Goal: Communication & Community: Answer question/provide support

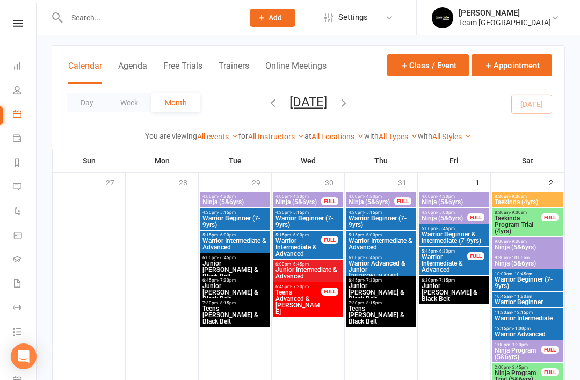
click at [8, 185] on li "Messages 1" at bounding box center [18, 188] width 36 height 24
click at [10, 182] on li "Messages 1" at bounding box center [18, 188] width 36 height 24
click at [18, 190] on icon at bounding box center [17, 186] width 9 height 9
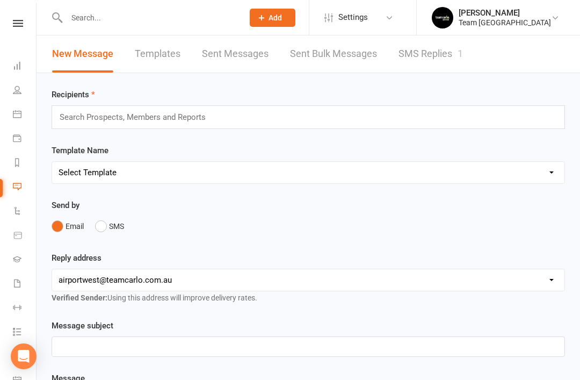
click at [421, 61] on link "SMS Replies 1" at bounding box center [430, 53] width 64 height 37
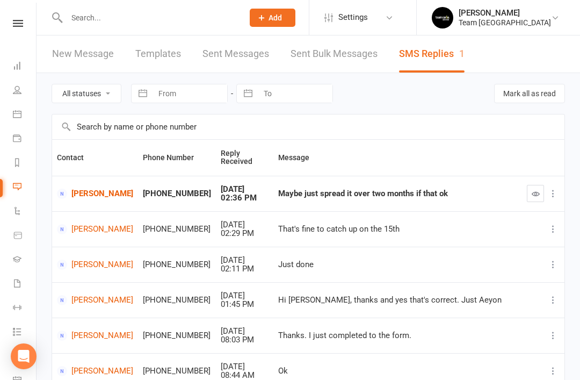
click at [89, 197] on link "Mark Dowe" at bounding box center [95, 193] width 76 height 10
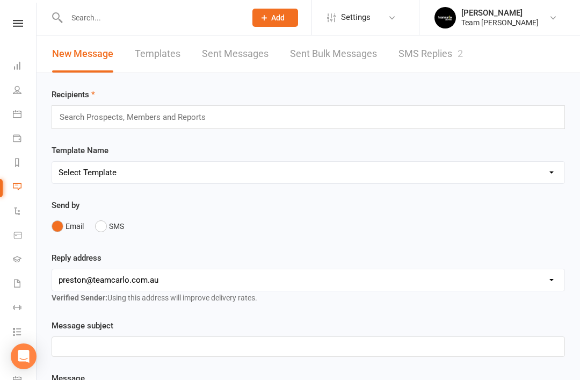
click at [435, 52] on link "SMS Replies 2" at bounding box center [430, 53] width 64 height 37
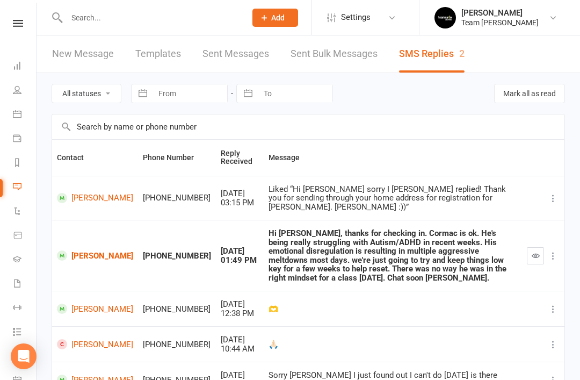
click at [89, 250] on link "Cormac Doohan" at bounding box center [95, 255] width 76 height 10
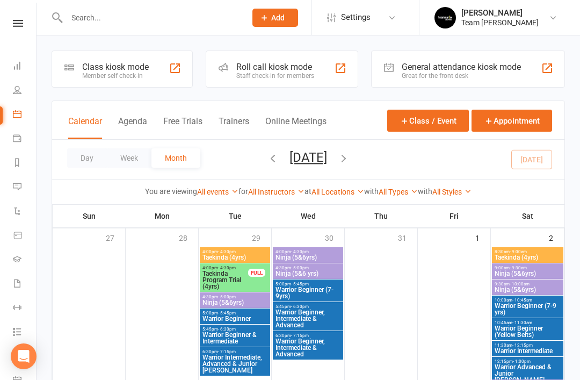
click at [16, 188] on icon at bounding box center [17, 186] width 9 height 9
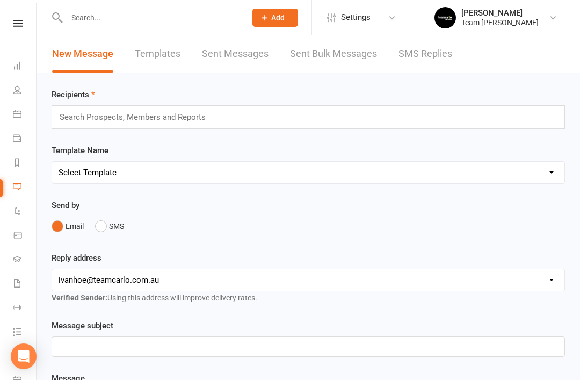
click at [439, 54] on link "SMS Replies" at bounding box center [425, 53] width 54 height 37
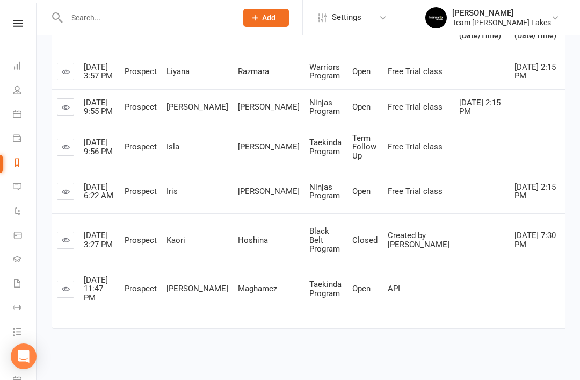
click at [8, 190] on li "Messages" at bounding box center [18, 188] width 36 height 24
click at [17, 189] on icon at bounding box center [17, 186] width 9 height 9
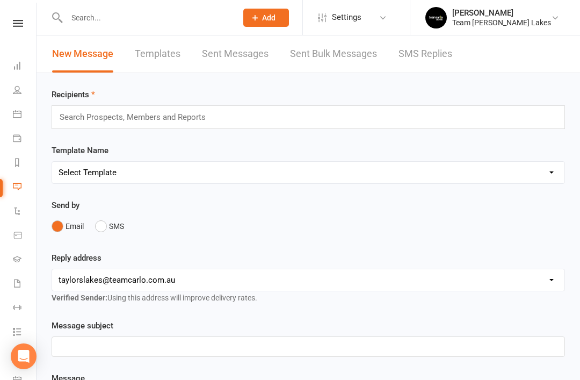
click at [434, 58] on link "SMS Replies" at bounding box center [425, 53] width 54 height 37
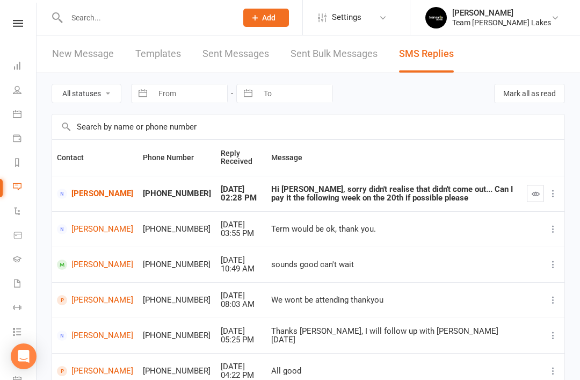
click at [86, 192] on link "[PERSON_NAME]" at bounding box center [95, 193] width 76 height 10
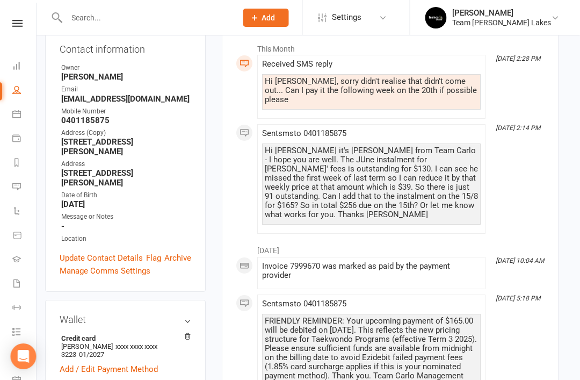
scroll to position [166, 6]
